Goal: Contribute content

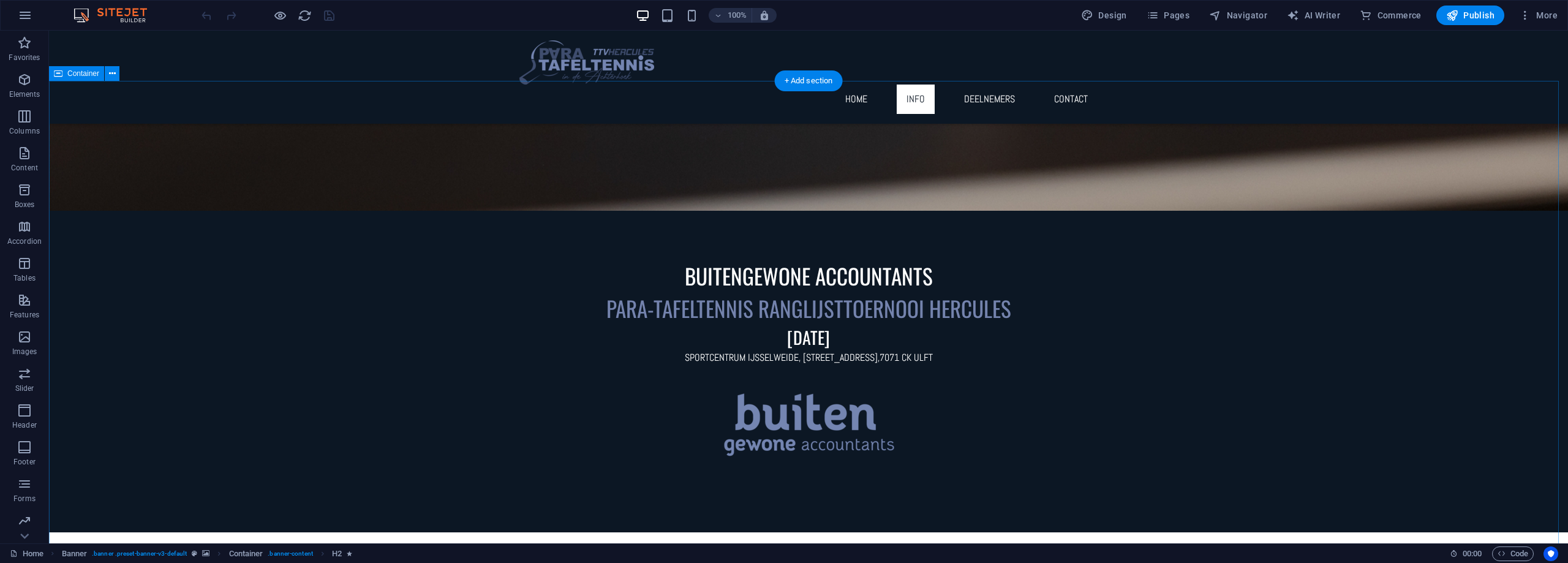
scroll to position [490, 0]
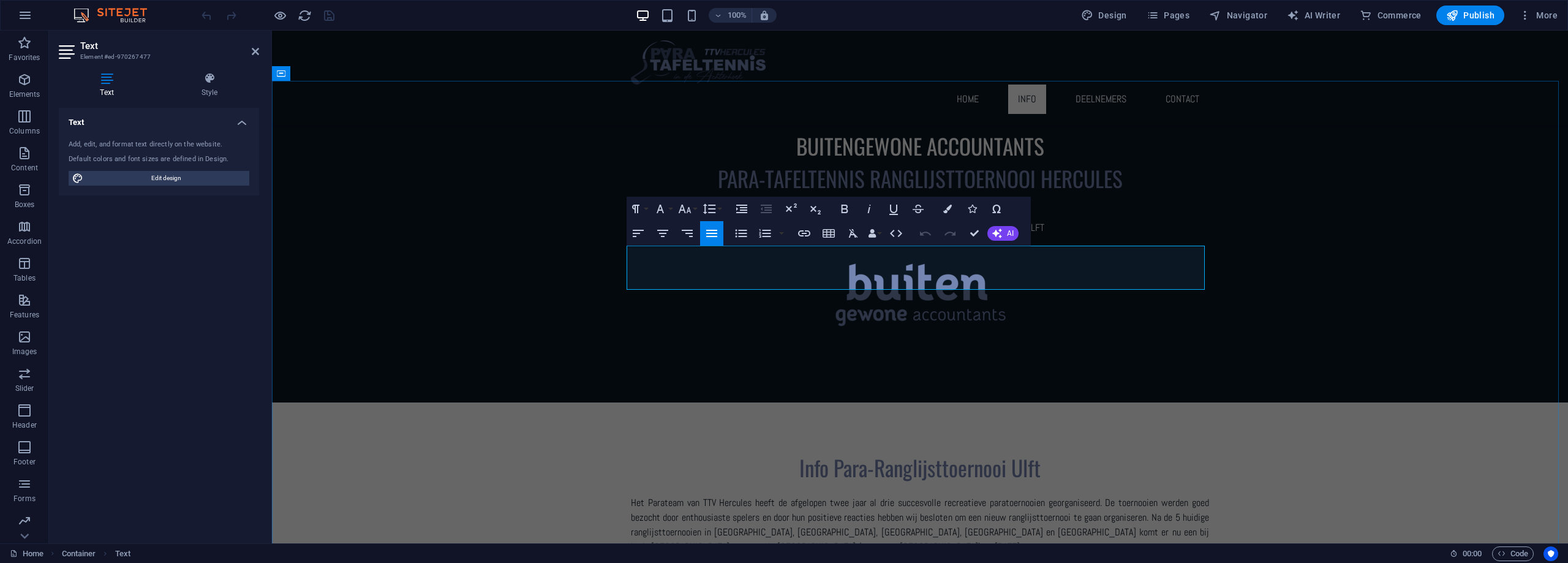
drag, startPoint x: 956, startPoint y: 265, endPoint x: 1014, endPoint y: 269, distance: 58.1
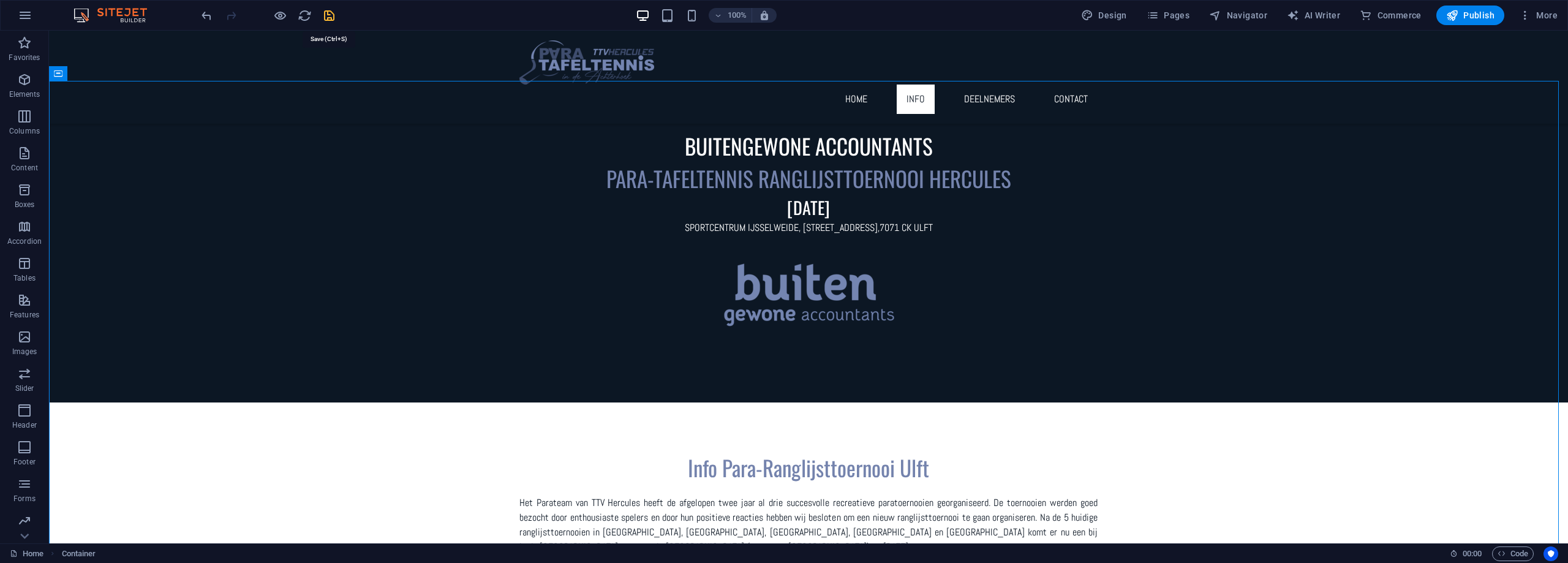
drag, startPoint x: 331, startPoint y: 15, endPoint x: 276, endPoint y: 46, distance: 63.1
click at [331, 15] on icon "save" at bounding box center [329, 15] width 14 height 14
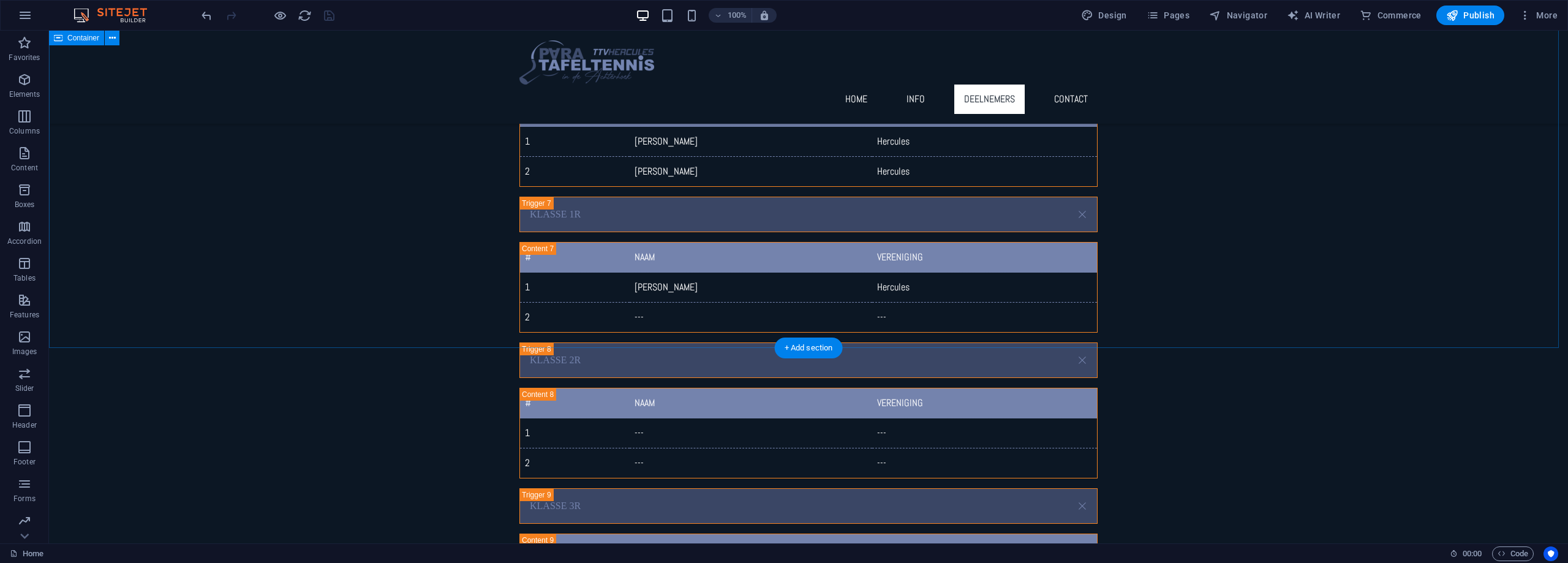
scroll to position [4107, 0]
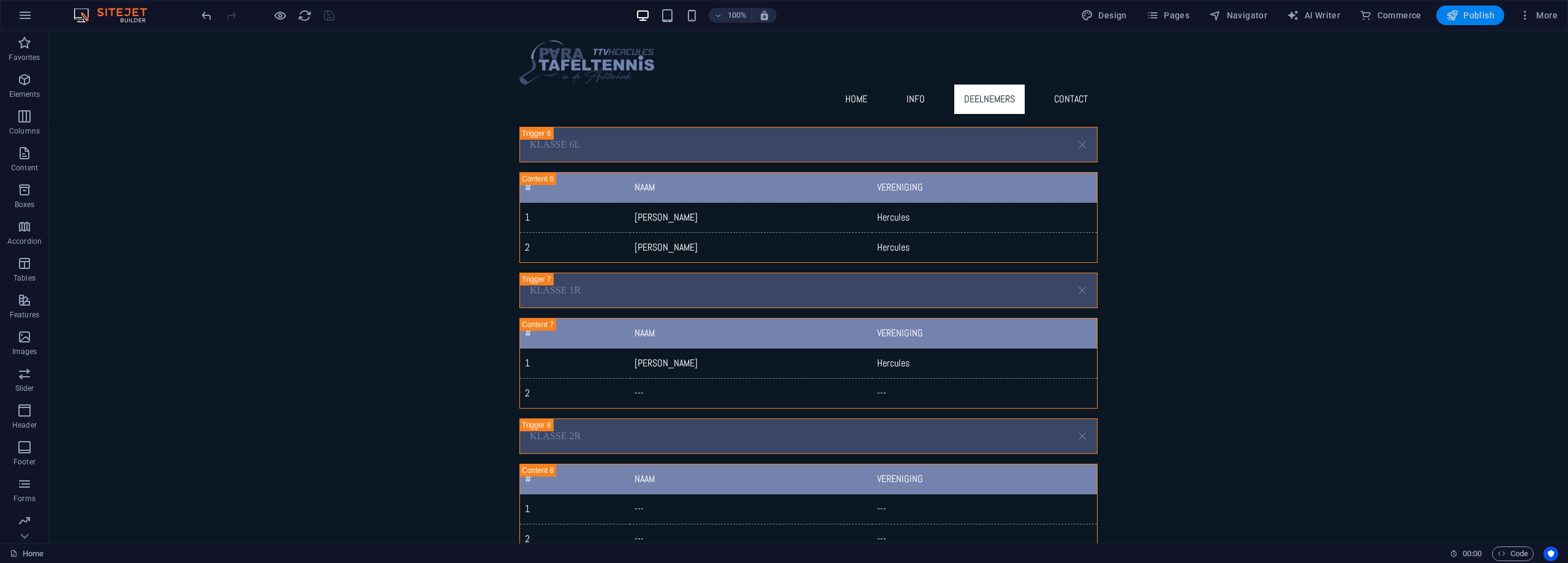
click at [1471, 13] on span "Publish" at bounding box center [1470, 15] width 48 height 12
